Goal: Navigation & Orientation: Find specific page/section

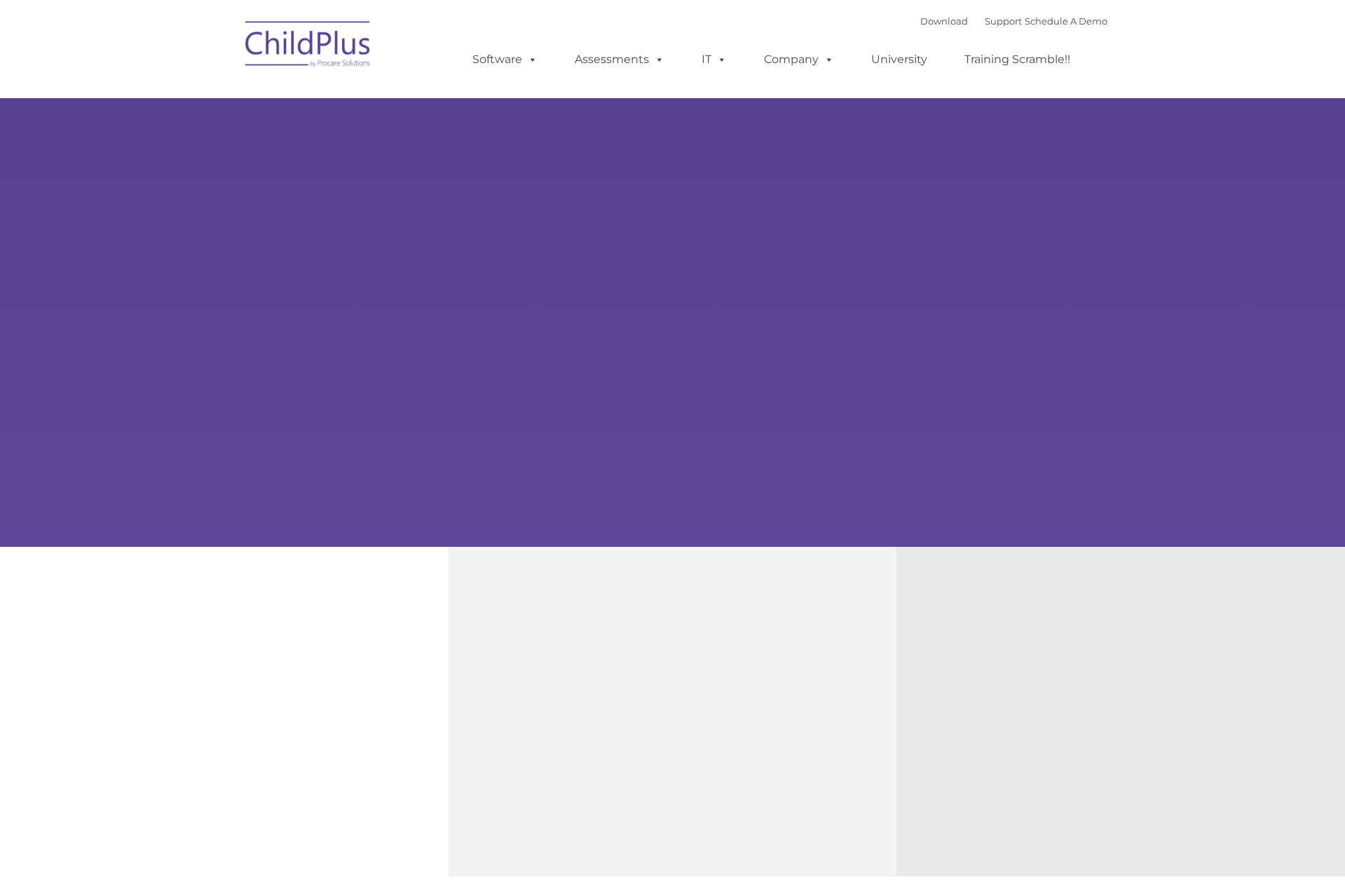
type input ""
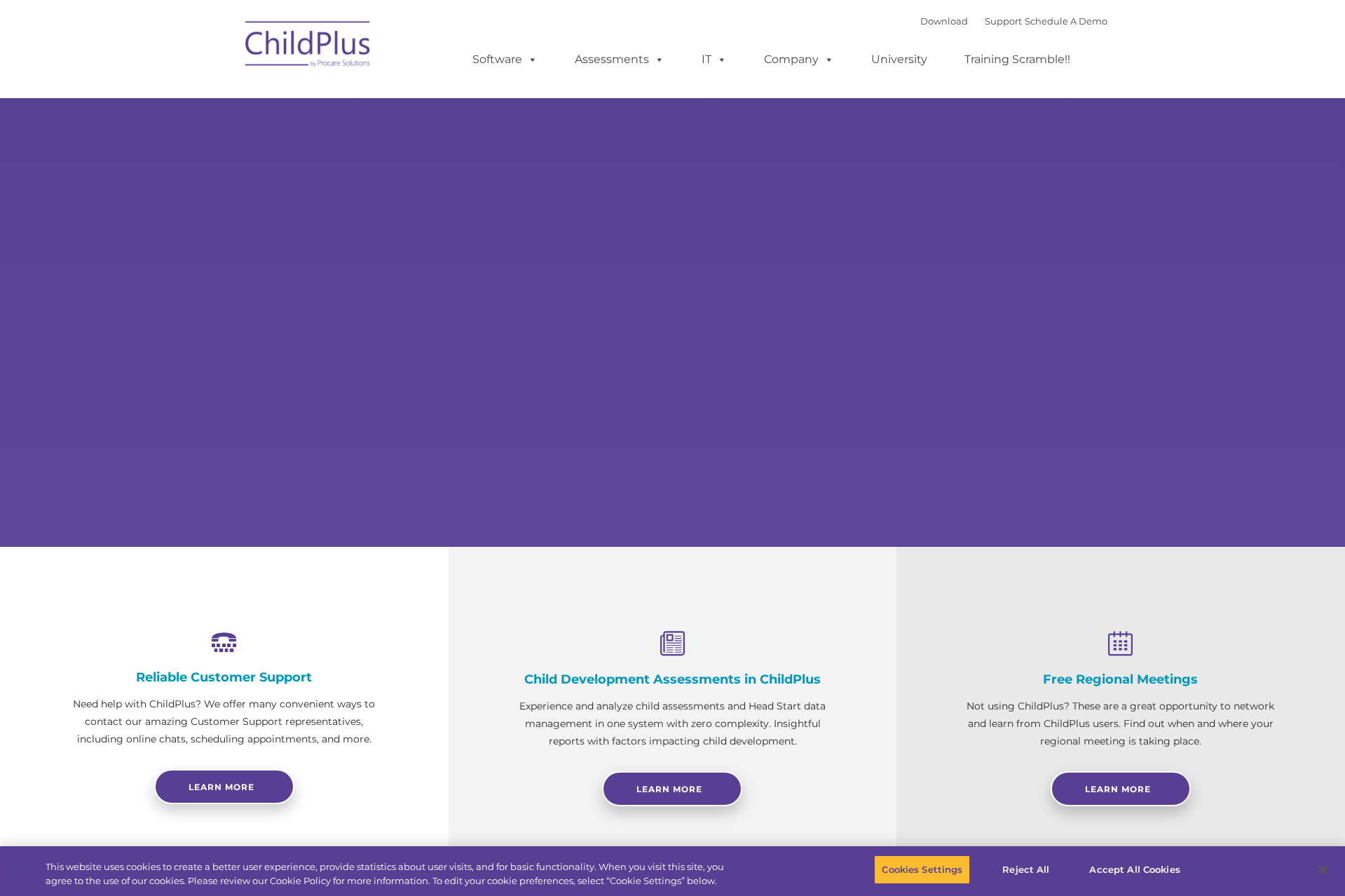
select select "MEDIUM"
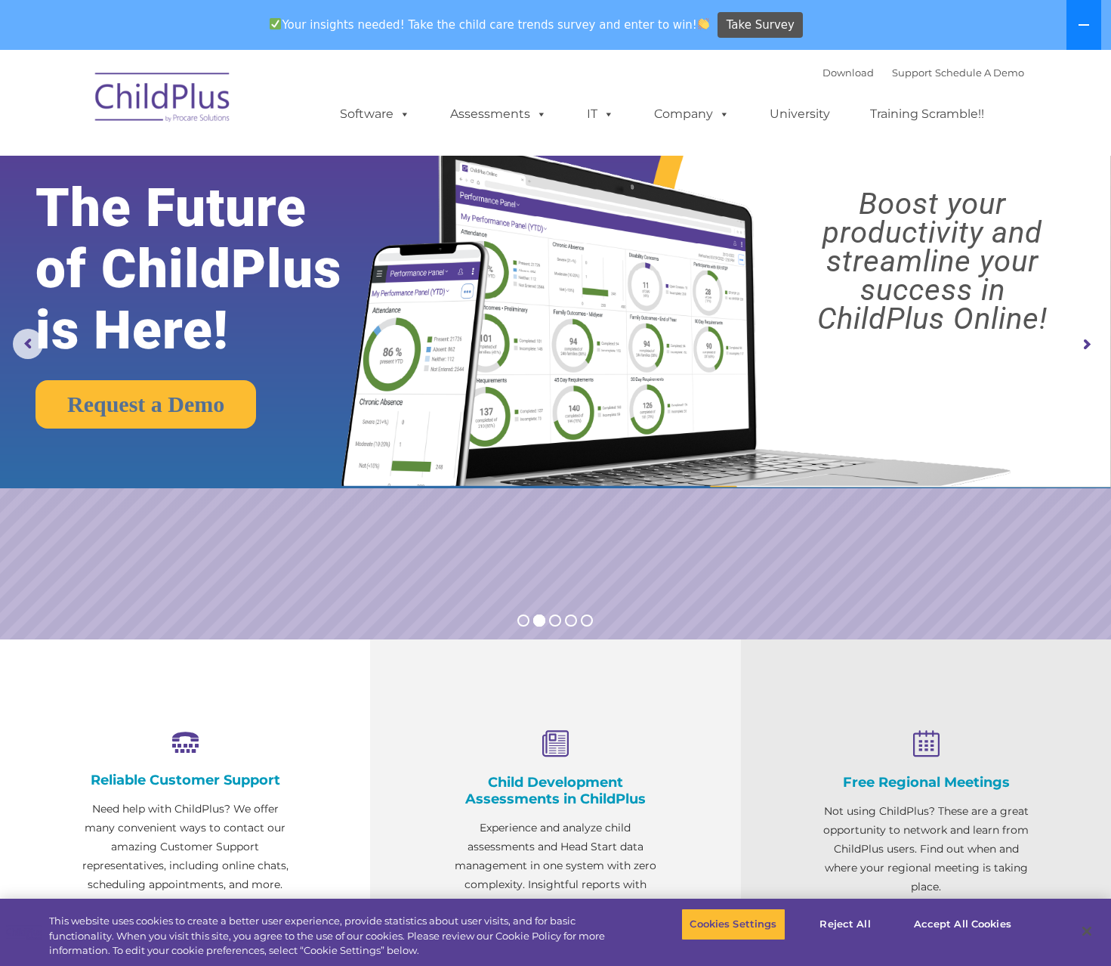
click at [1089, 23] on icon at bounding box center [1084, 25] width 12 height 12
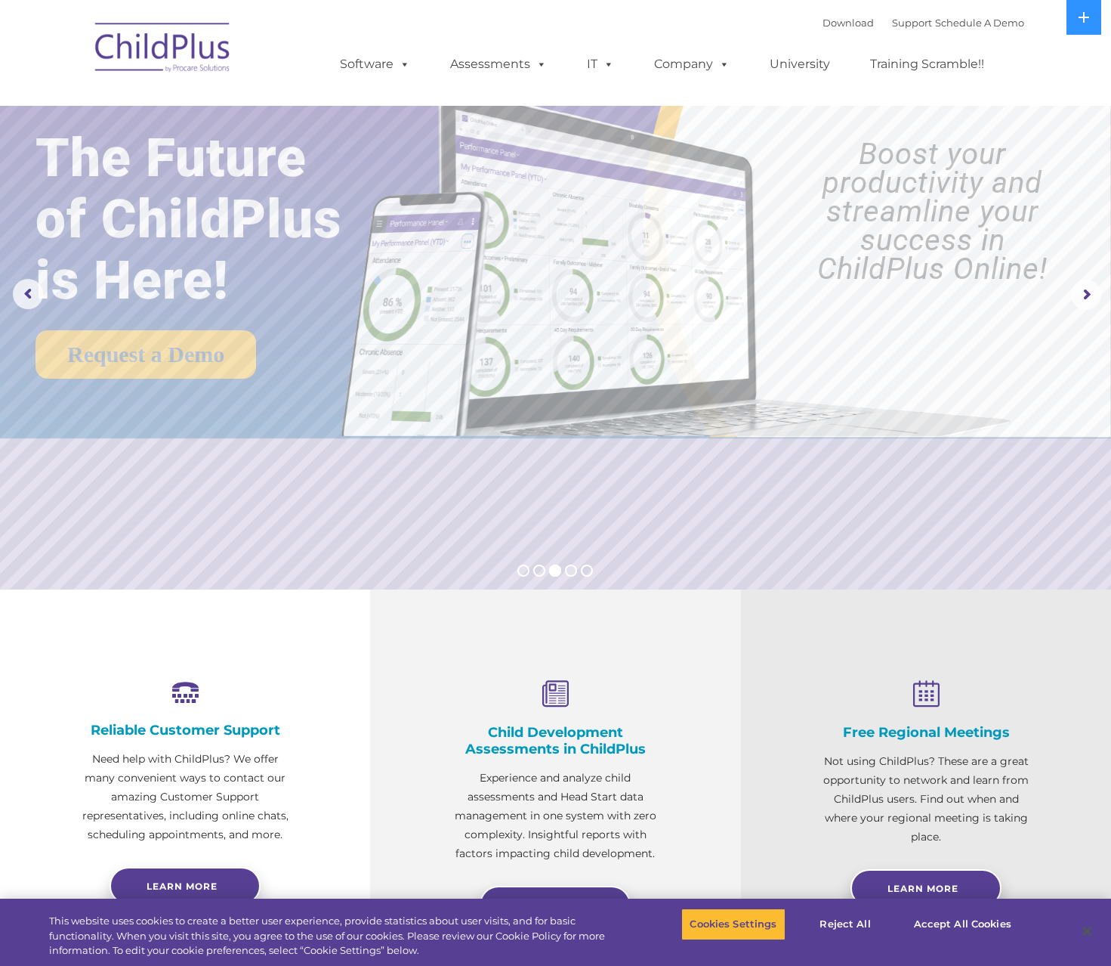
click at [139, 47] on img at bounding box center [163, 50] width 151 height 76
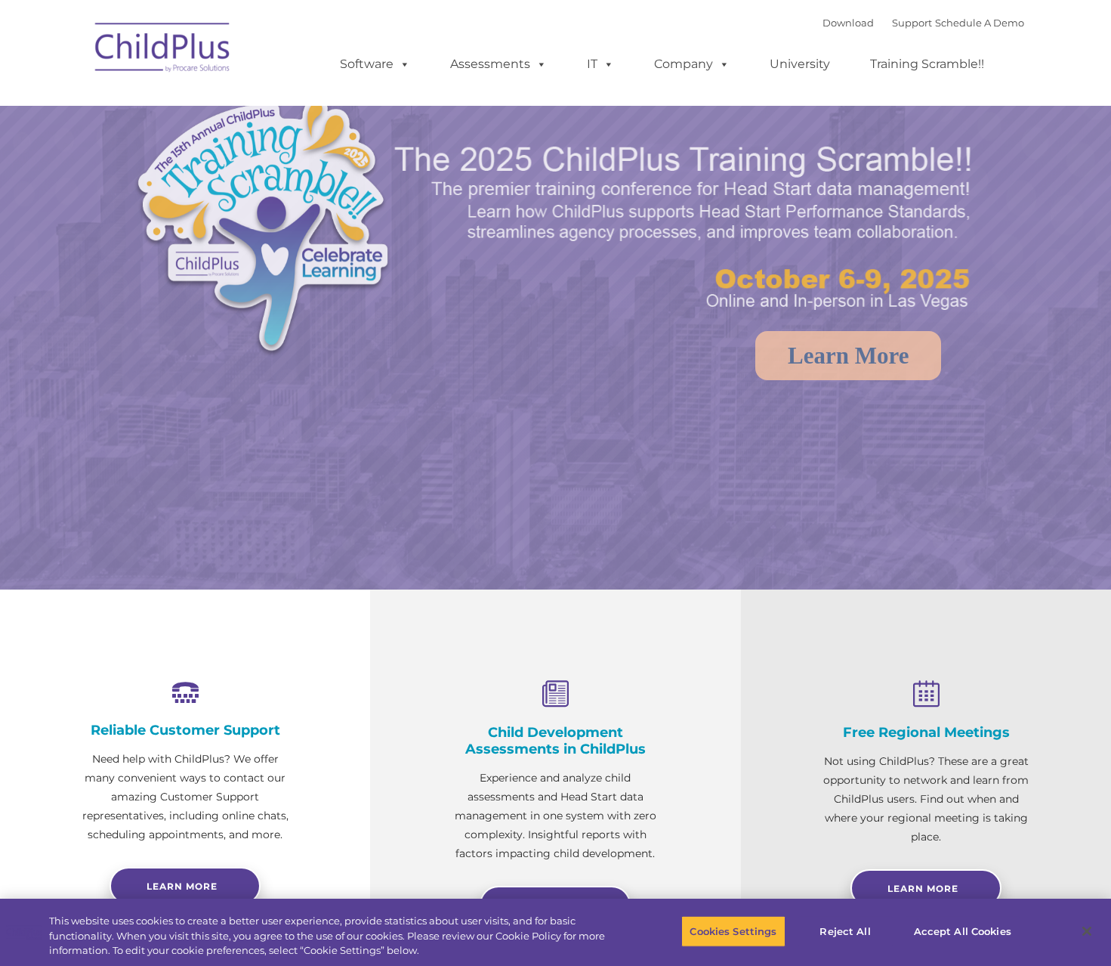
select select "MEDIUM"
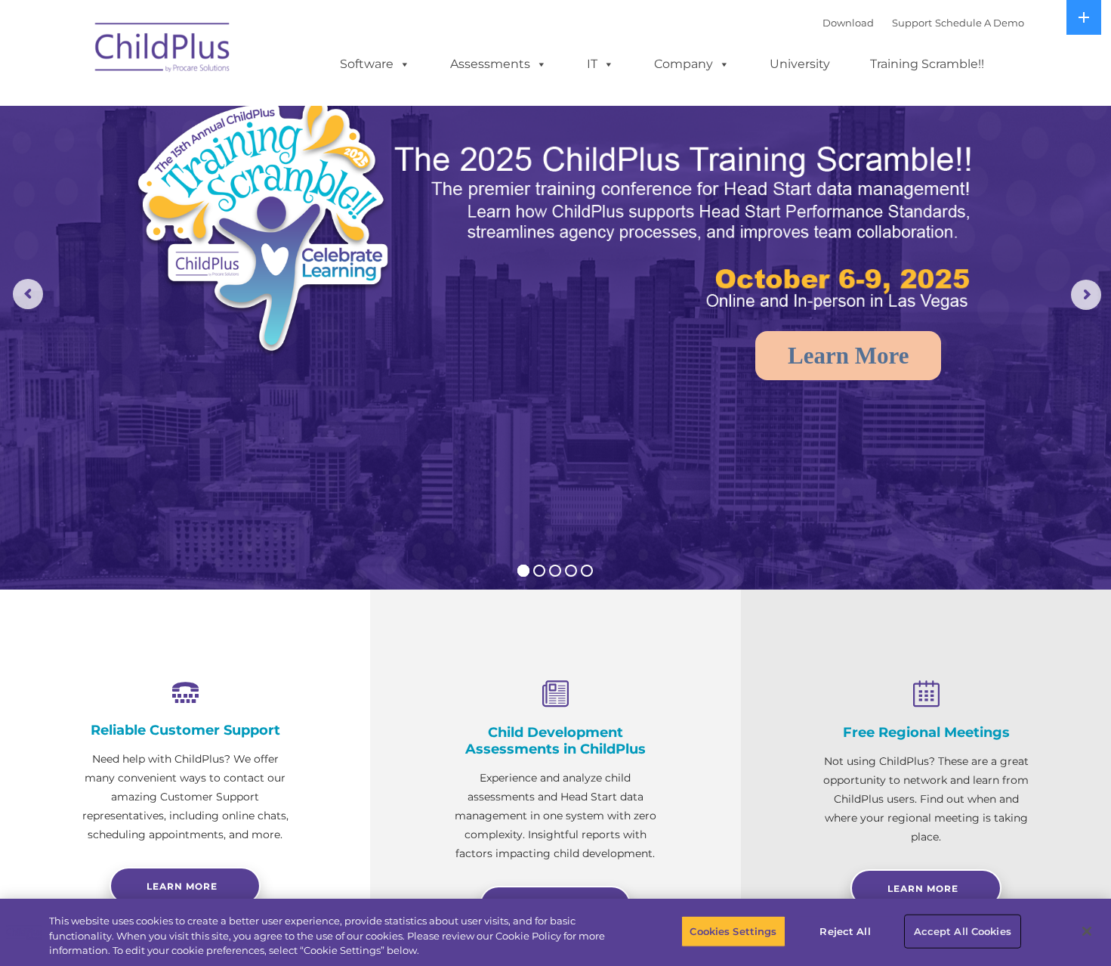
click at [946, 927] on button "Accept All Cookies" at bounding box center [963, 931] width 114 height 32
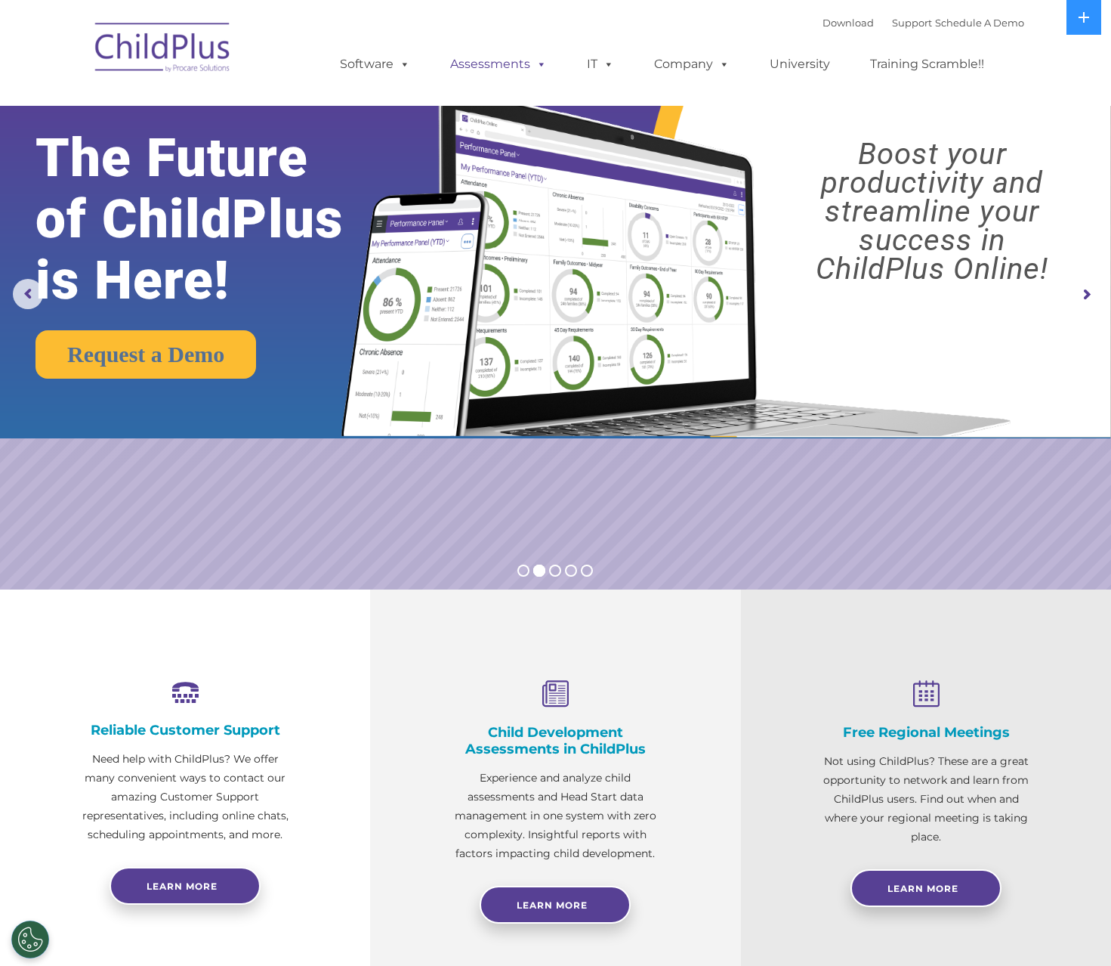
click at [498, 70] on link "Assessments" at bounding box center [498, 64] width 127 height 30
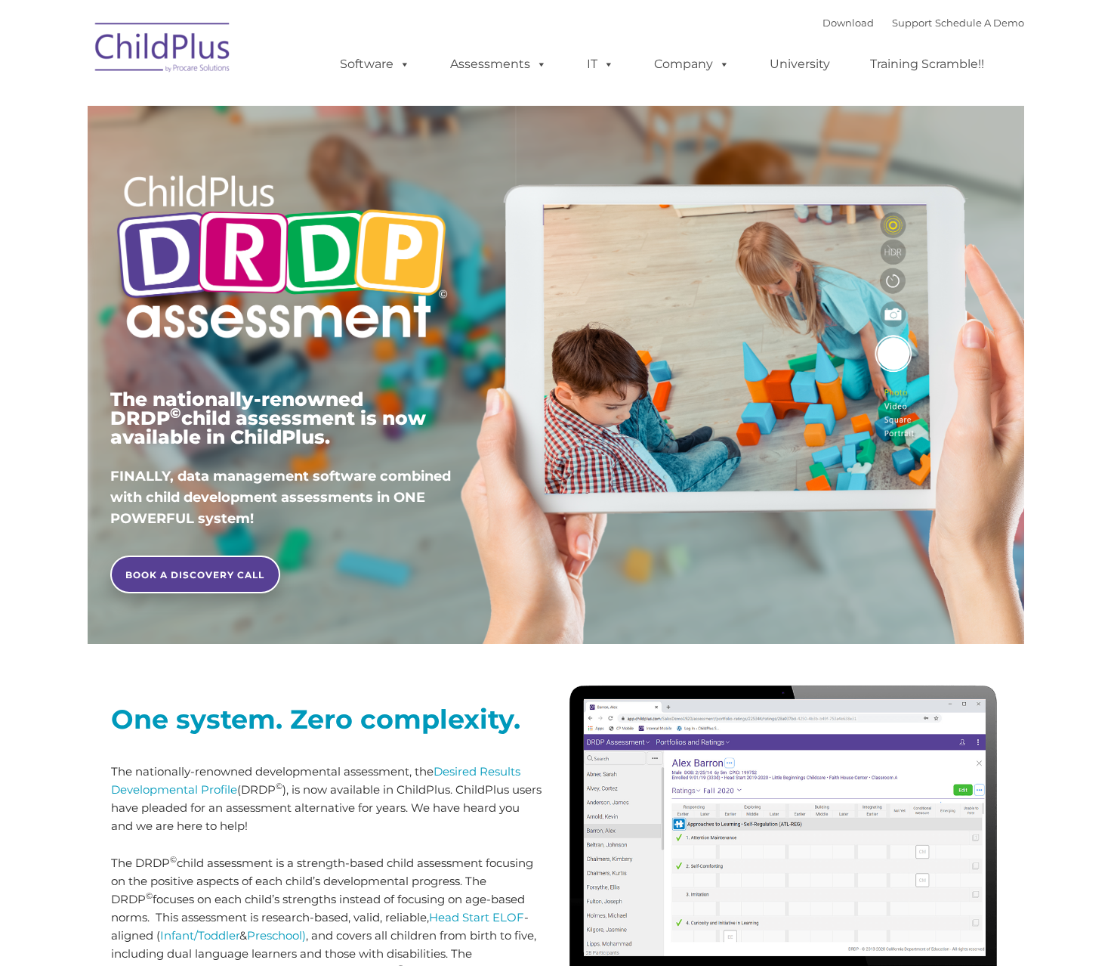
type input ""
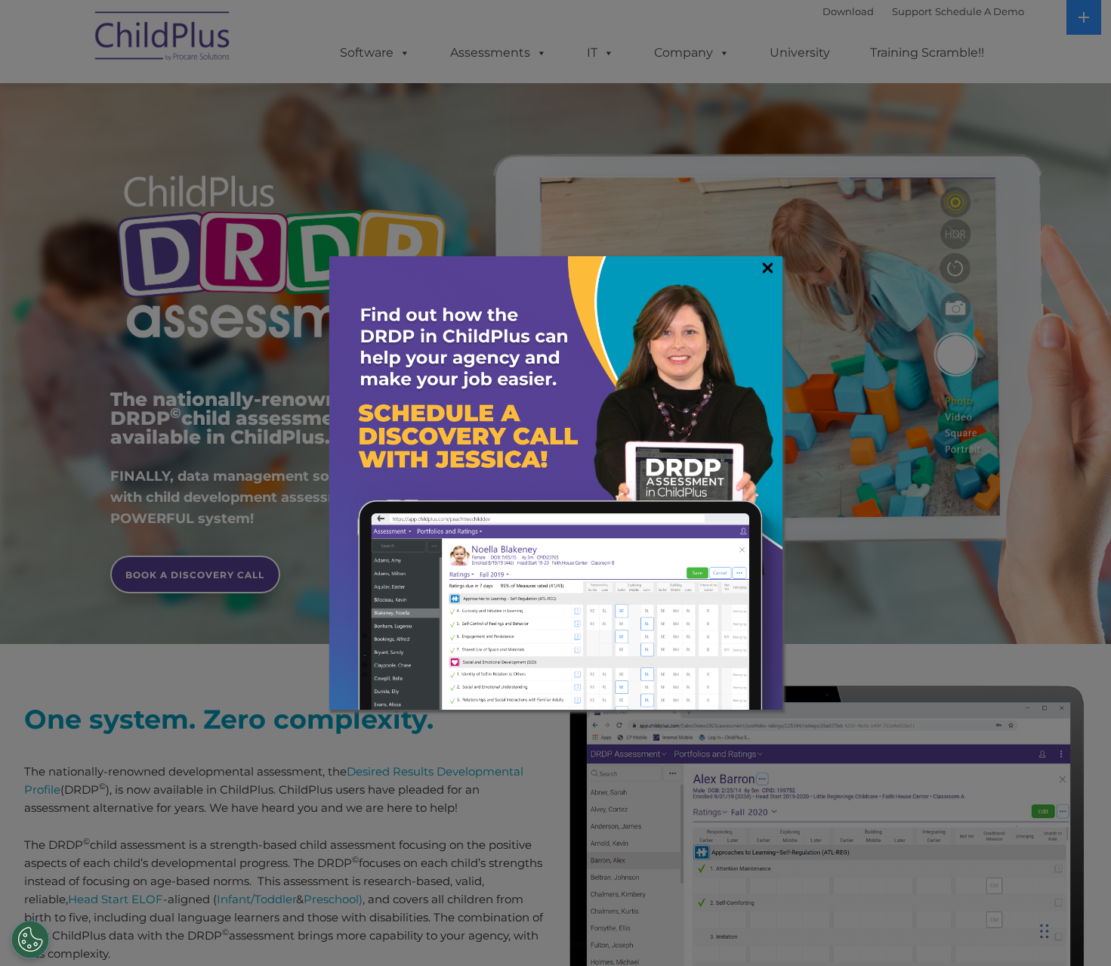
click at [768, 269] on link "×" at bounding box center [767, 267] width 17 height 15
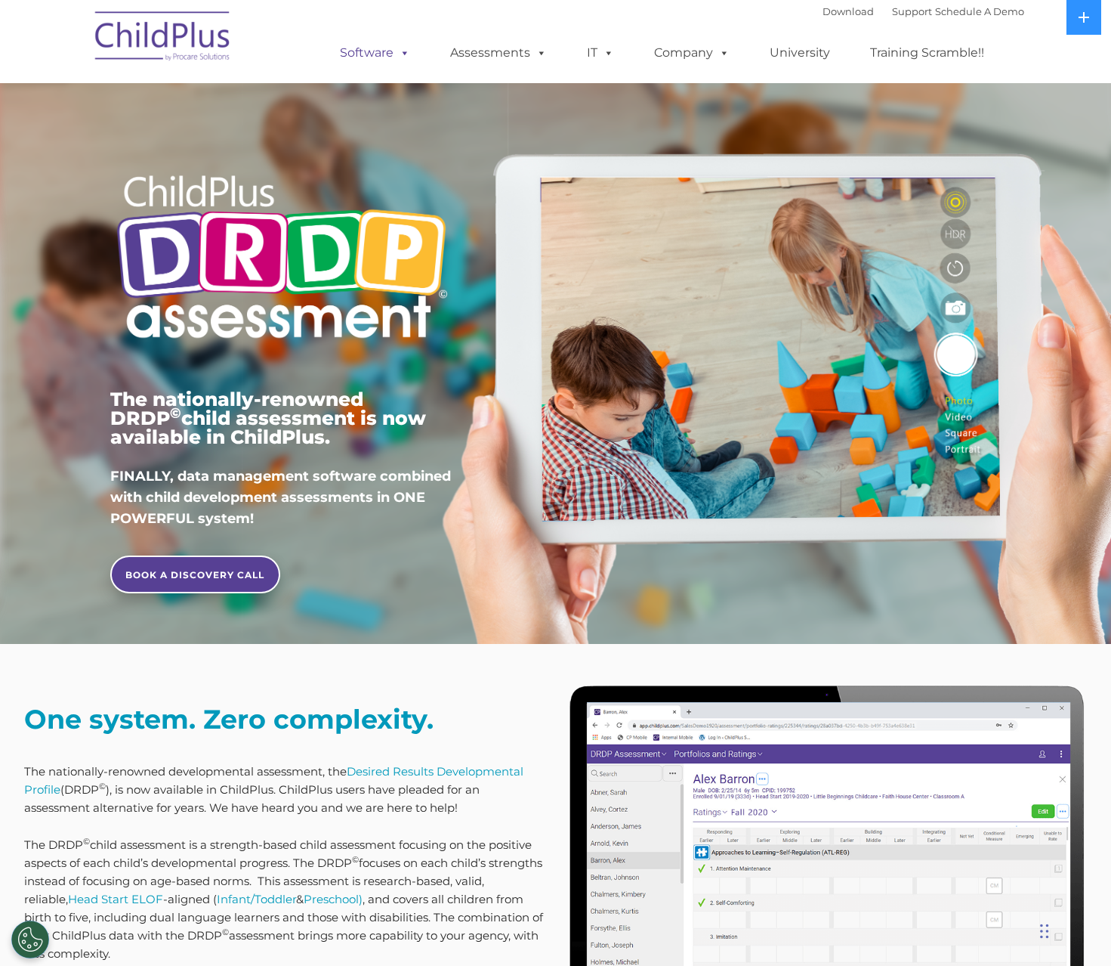
click at [363, 58] on link "Software" at bounding box center [375, 53] width 100 height 30
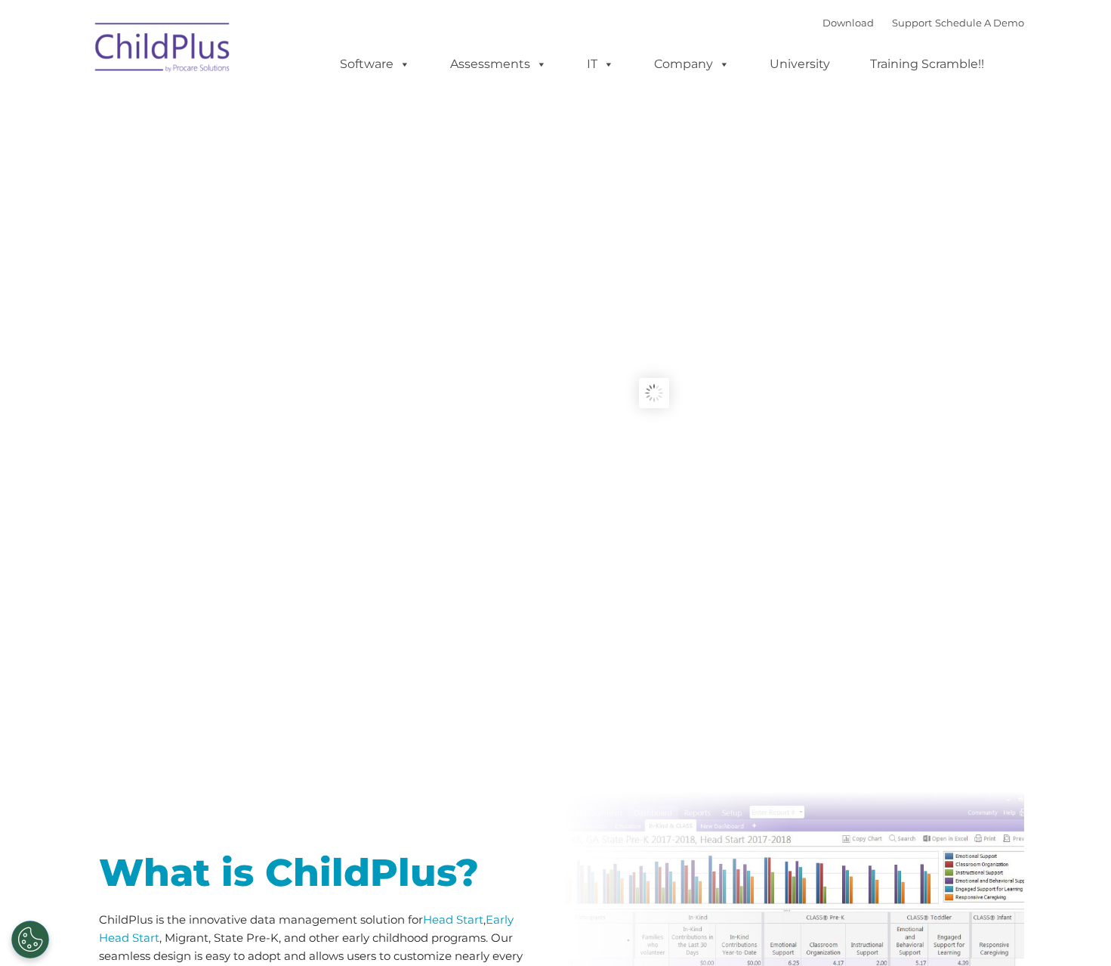
type input ""
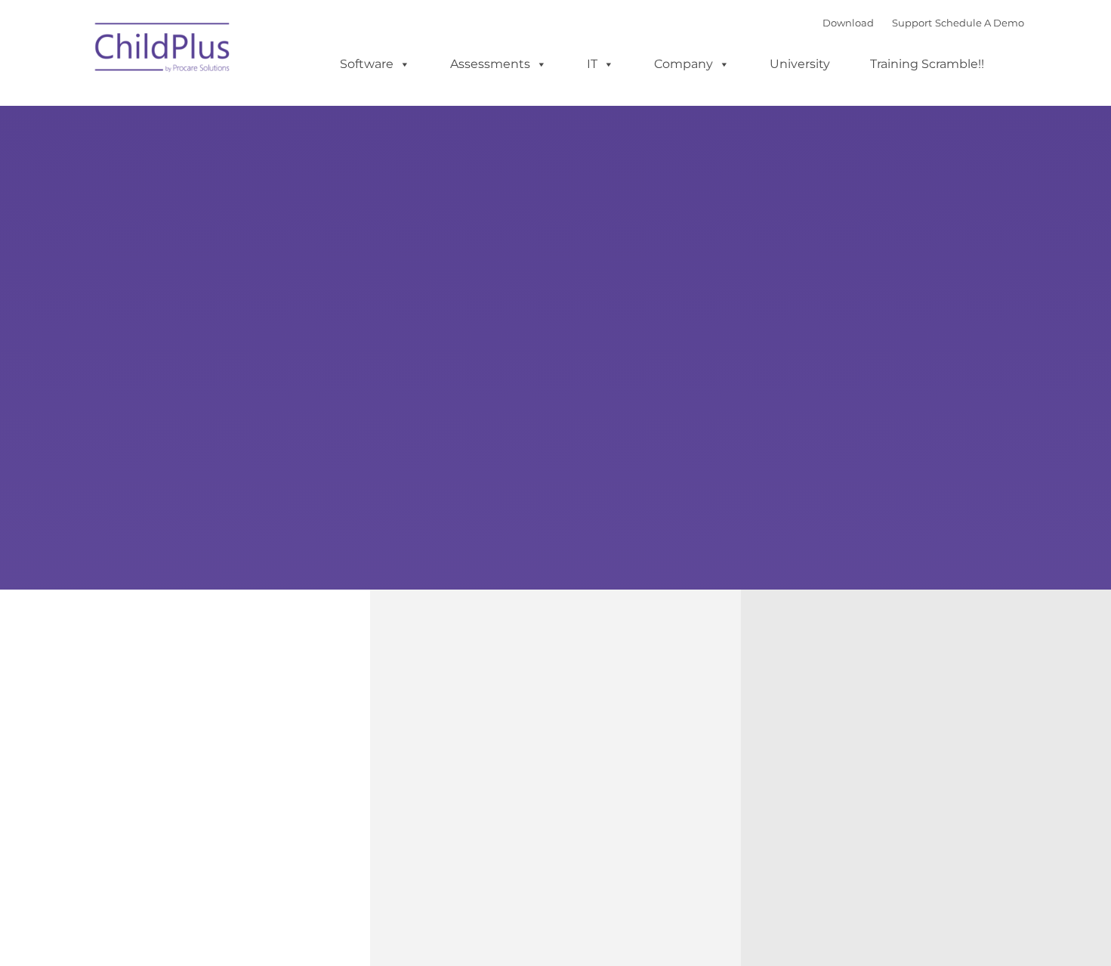
type input ""
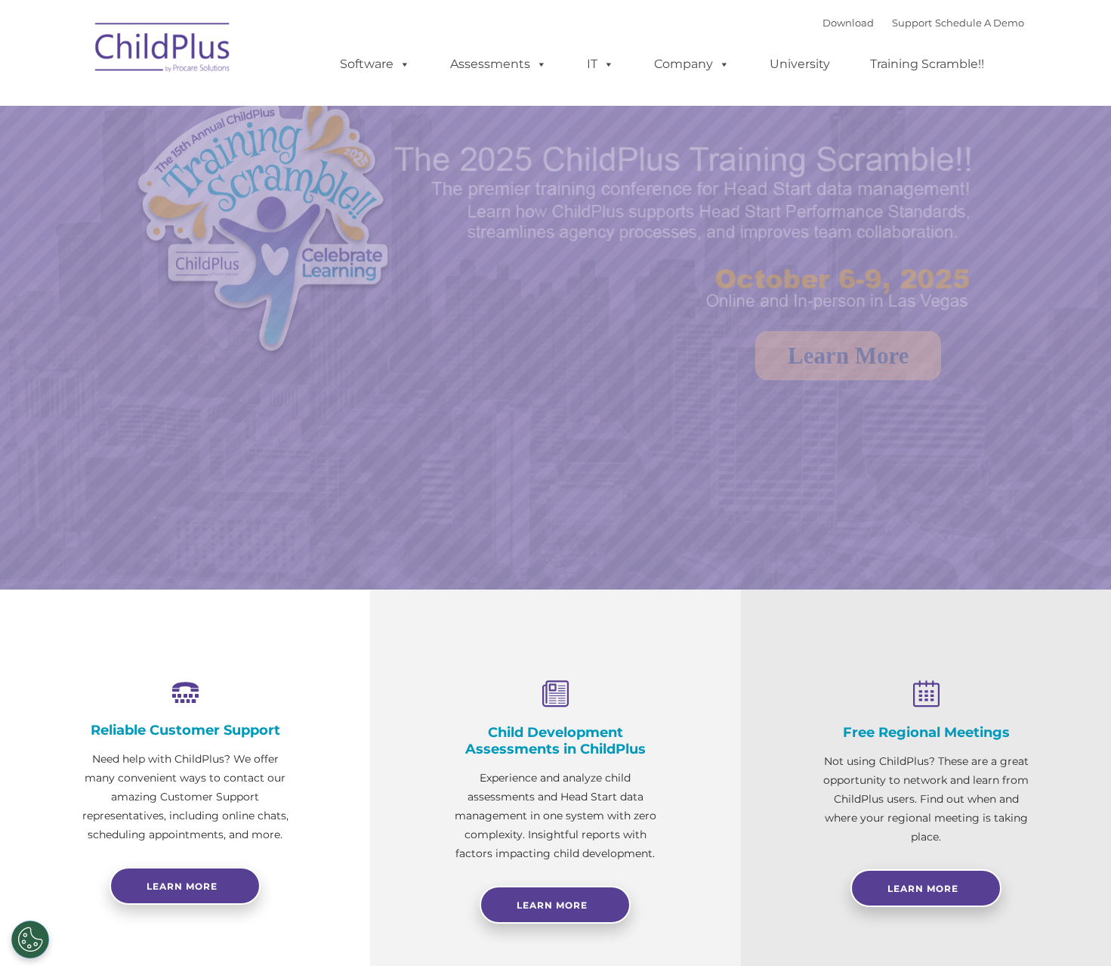
select select "MEDIUM"
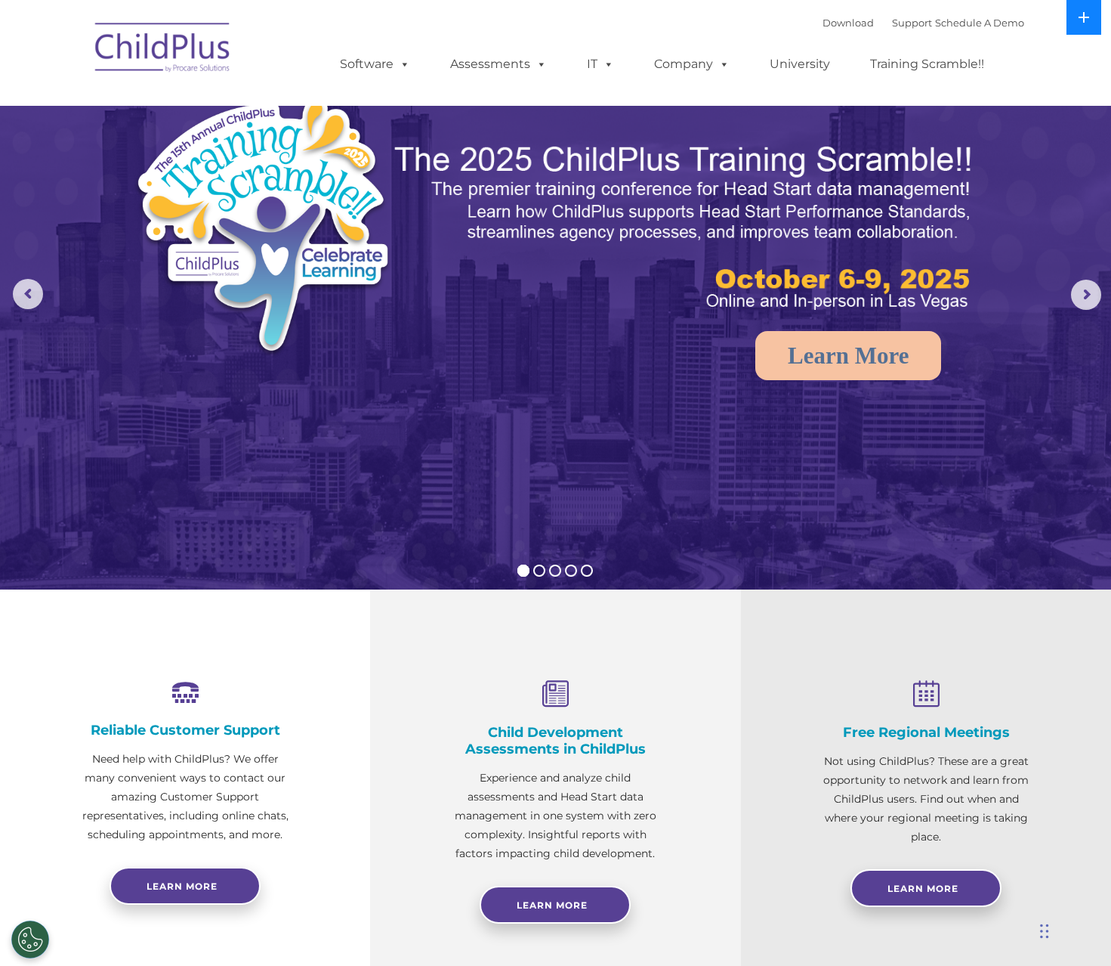
click at [1080, 11] on icon at bounding box center [1084, 17] width 12 height 12
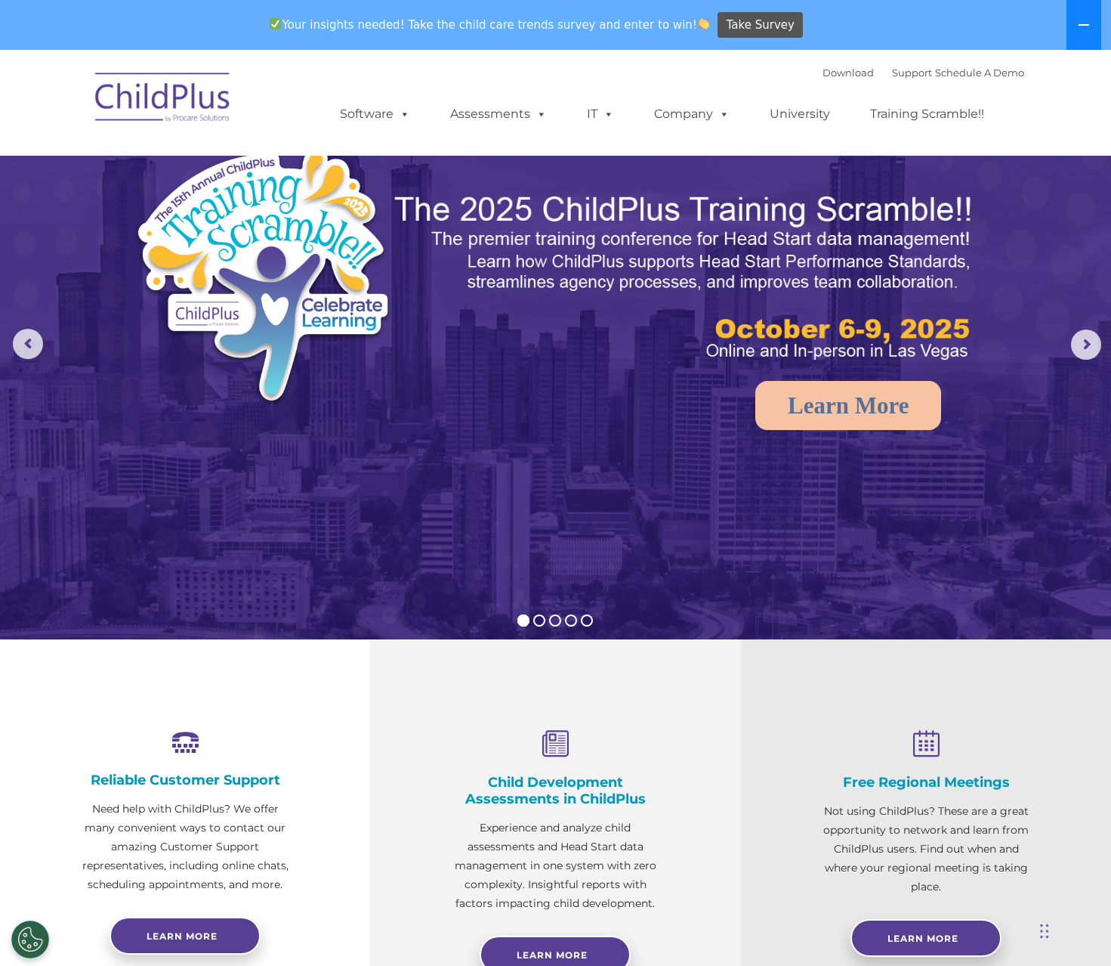
click at [1086, 24] on icon at bounding box center [1084, 25] width 11 height 2
